Goal: Task Accomplishment & Management: Use online tool/utility

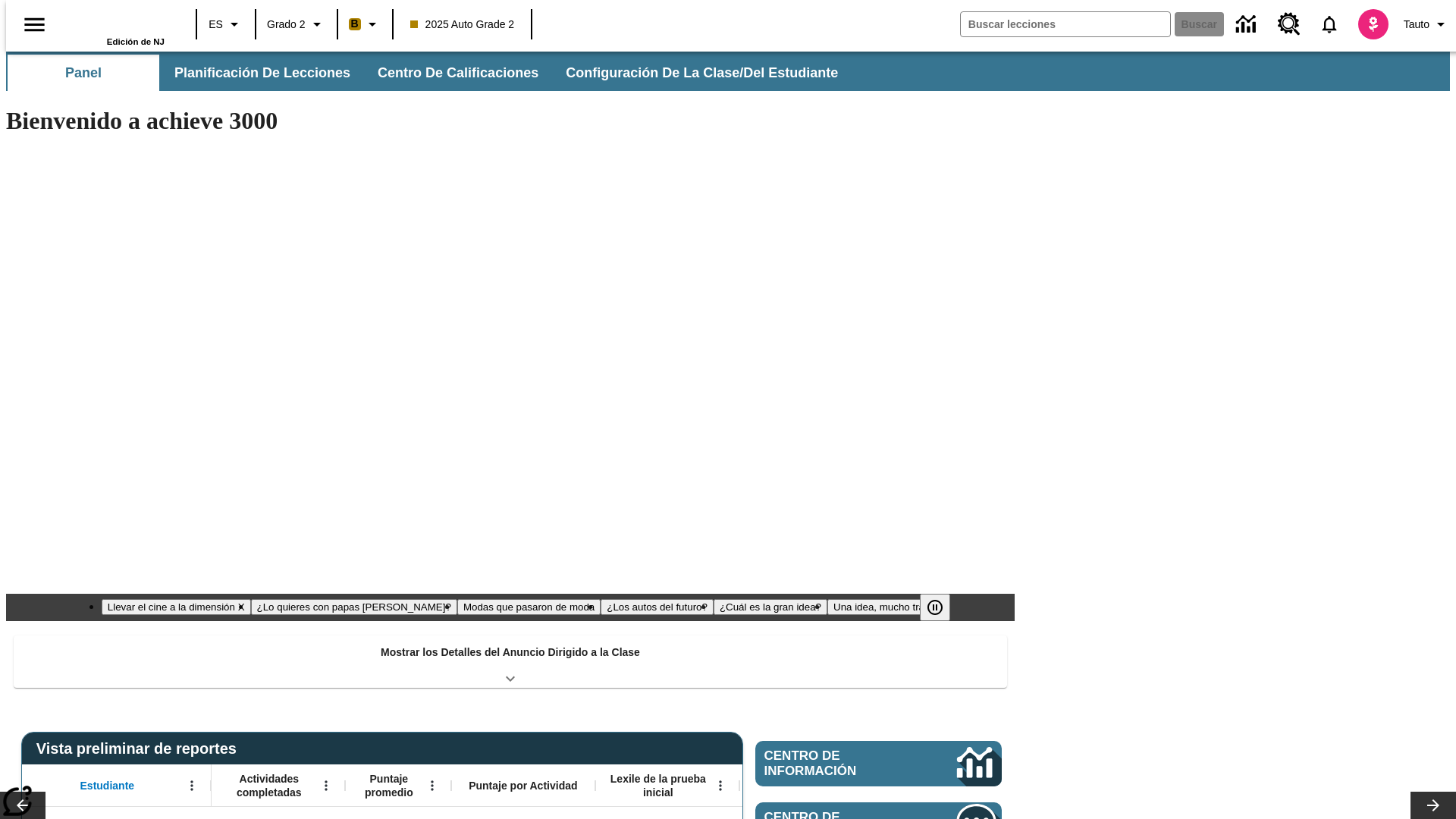
type input "-1"
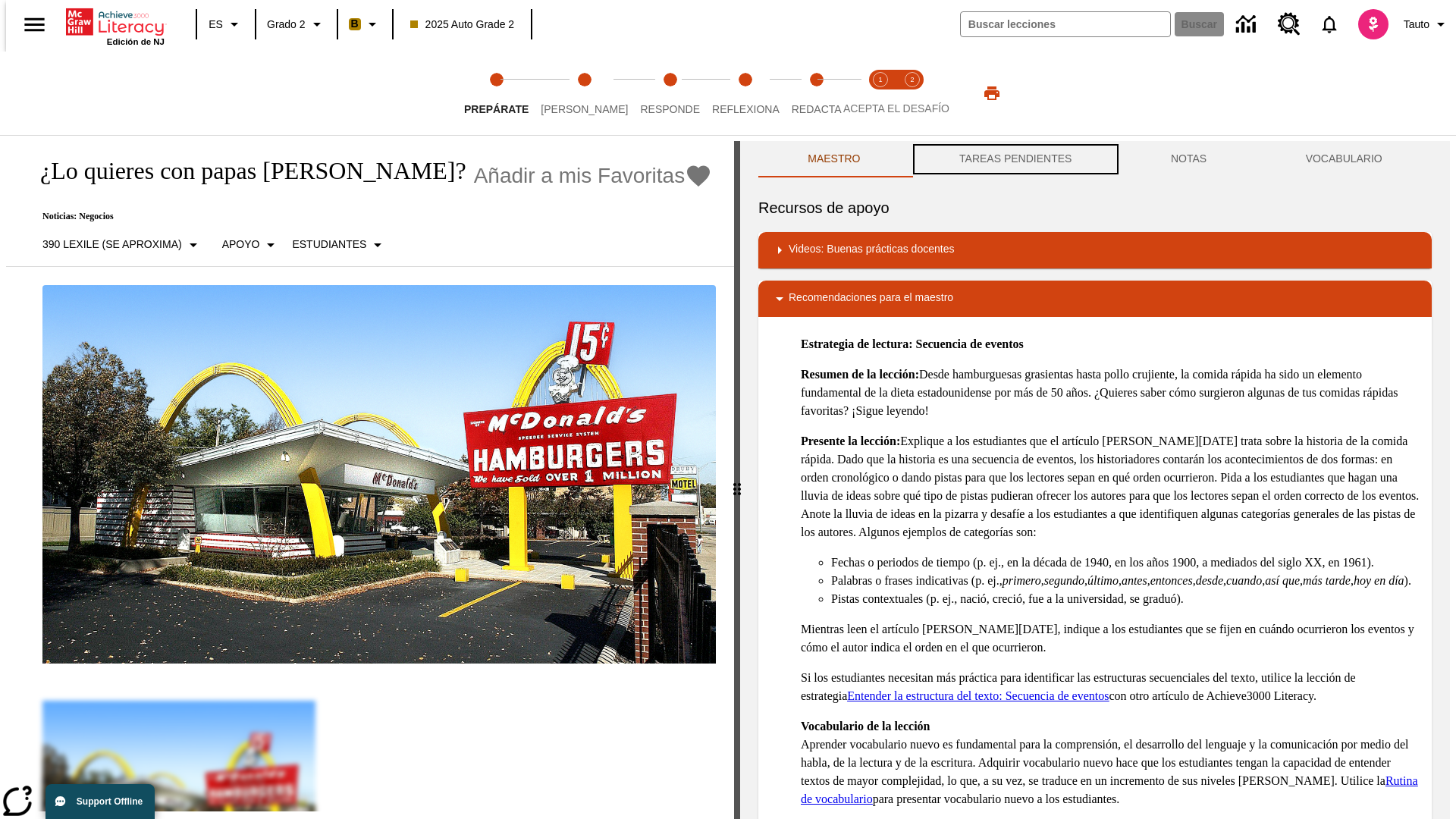
click at [1014, 160] on button "TAREAS PENDIENTES" at bounding box center [1015, 159] width 212 height 37
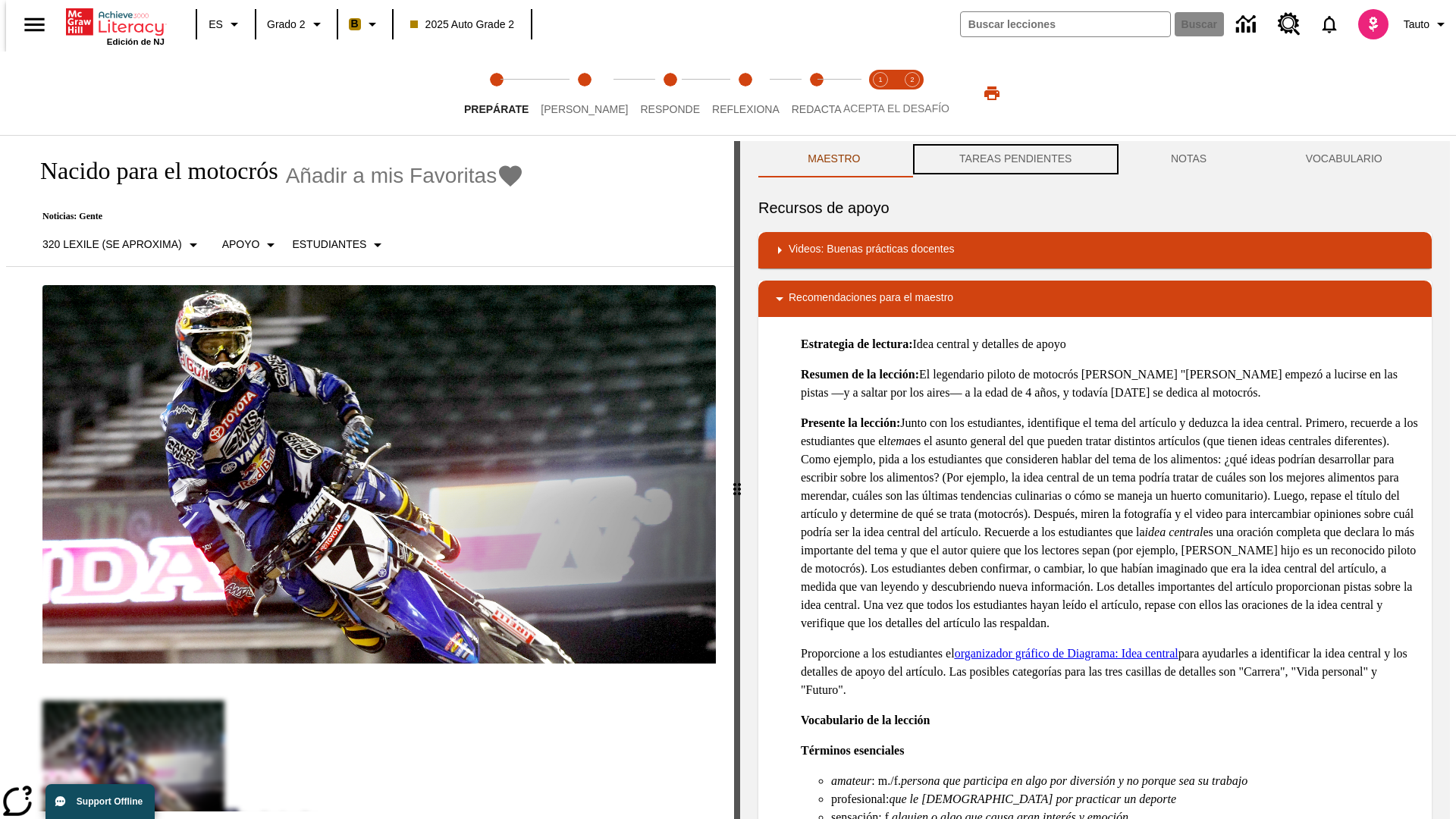
click at [1014, 160] on button "TAREAS PENDIENTES" at bounding box center [1015, 159] width 212 height 37
